Goal: Task Accomplishment & Management: Use online tool/utility

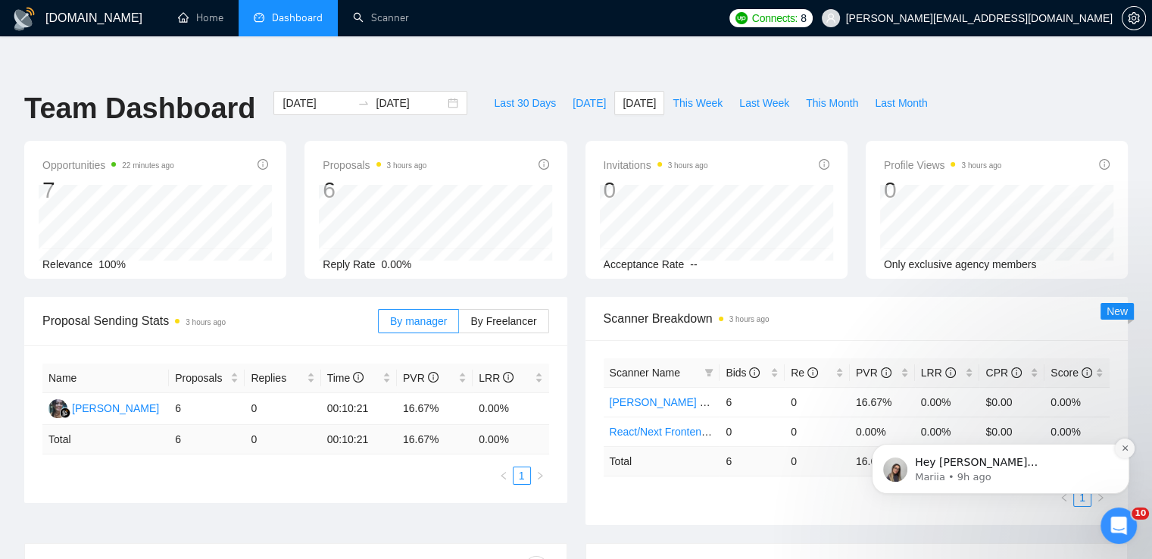
click at [1121, 450] on icon "Dismiss notification" at bounding box center [1125, 448] width 8 height 8
